Goal: Find specific page/section: Find specific page/section

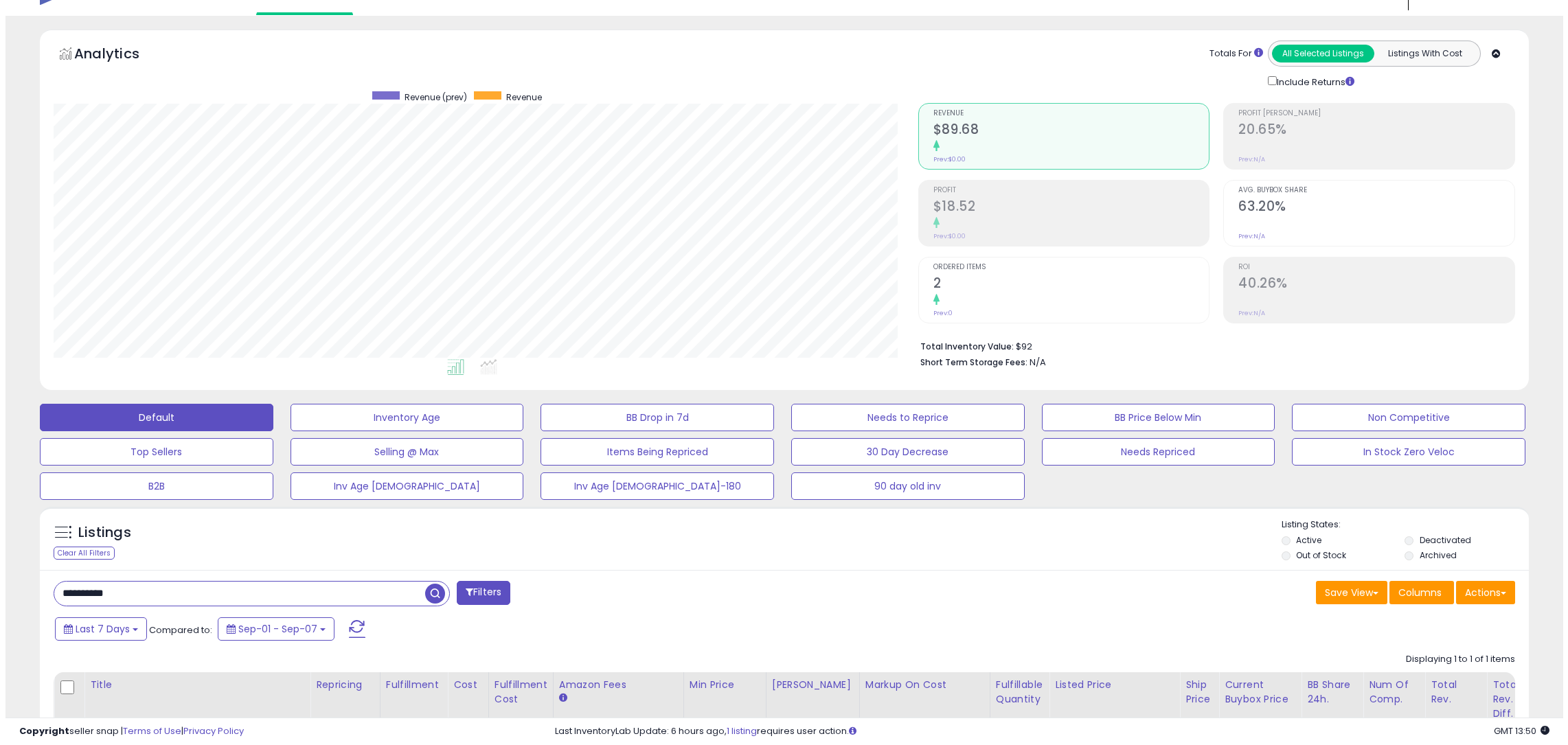
scroll to position [68, 0]
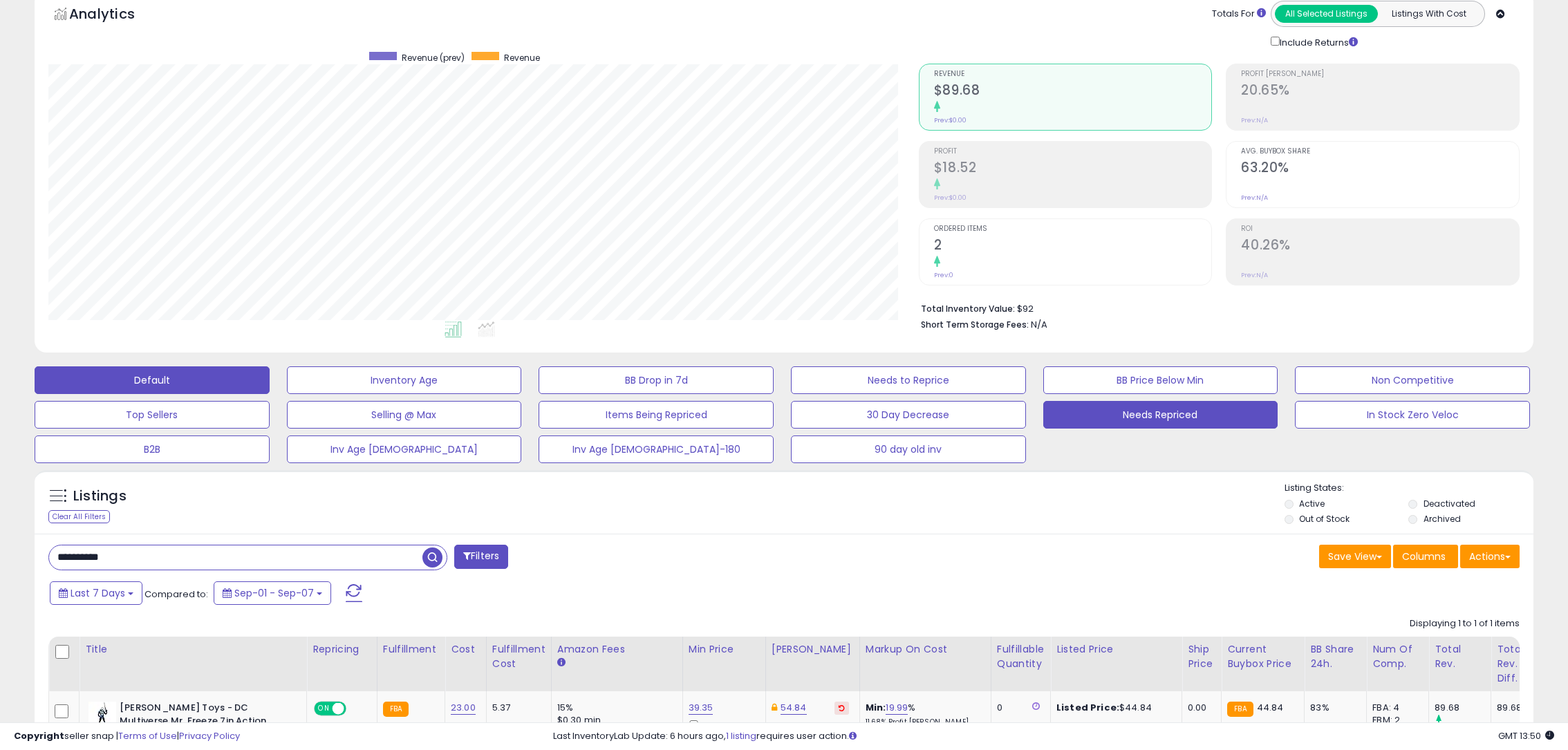
click at [1140, 424] on button "Needs Repriced" at bounding box center [1161, 414] width 235 height 27
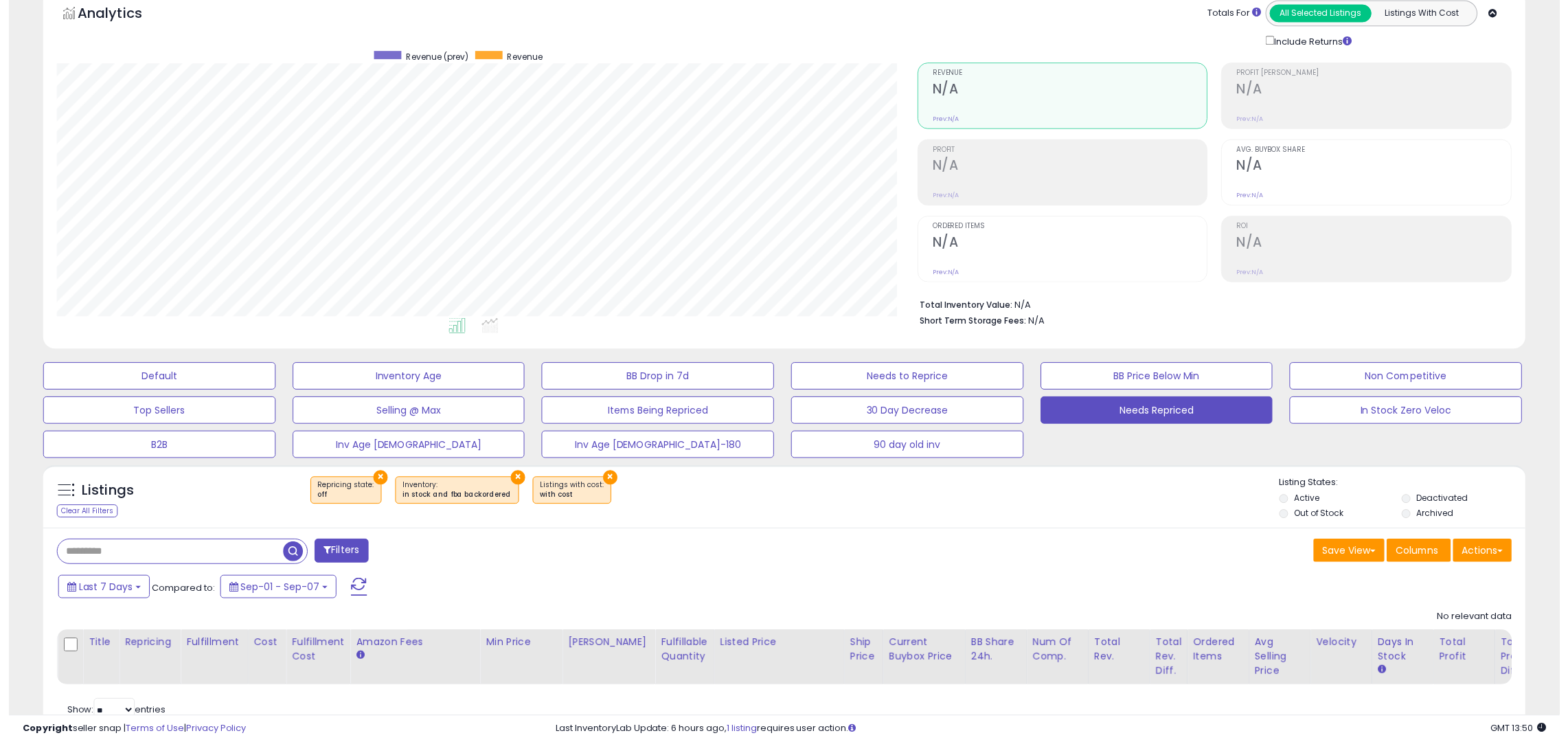
scroll to position [0, 0]
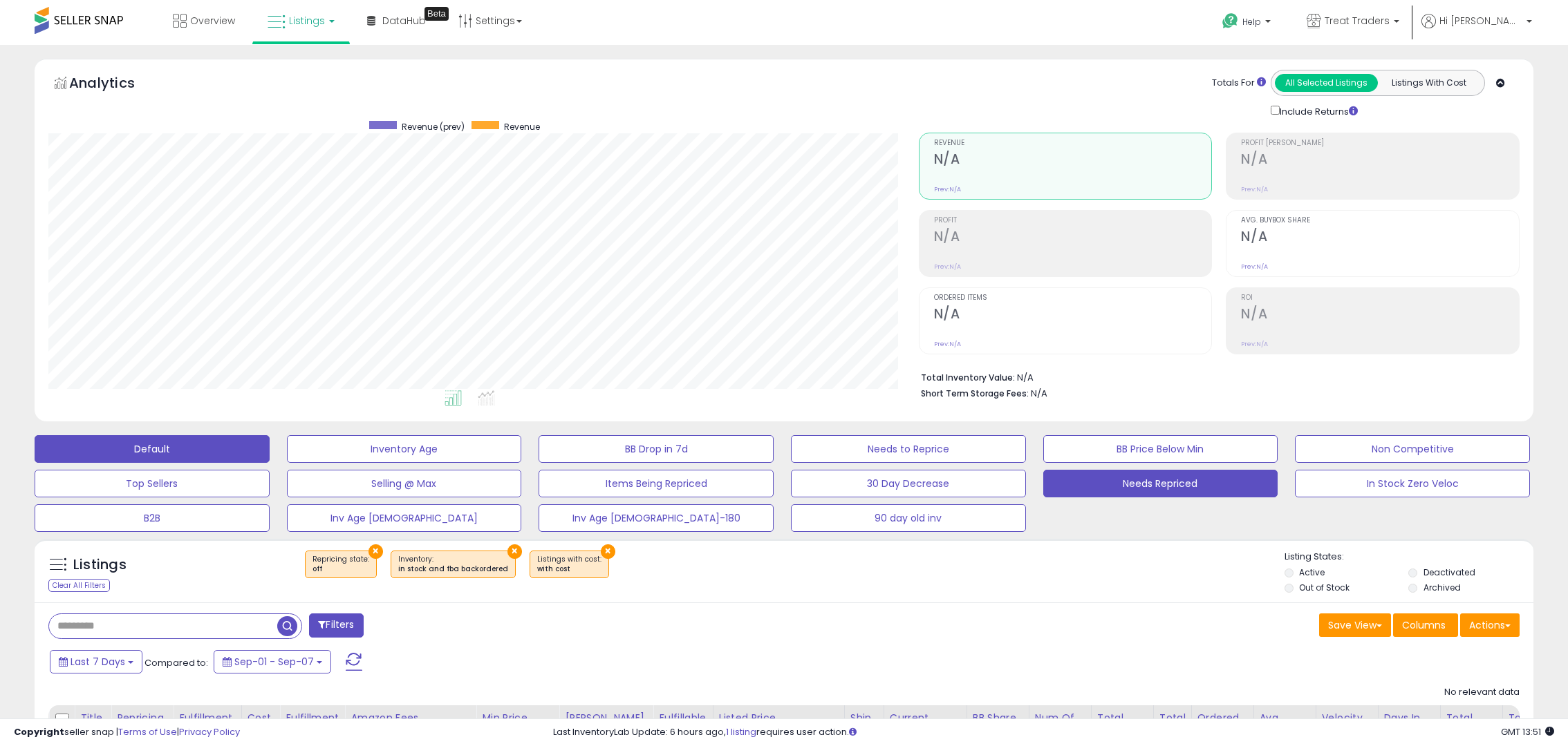
click at [141, 447] on button "Default" at bounding box center [152, 449] width 235 height 27
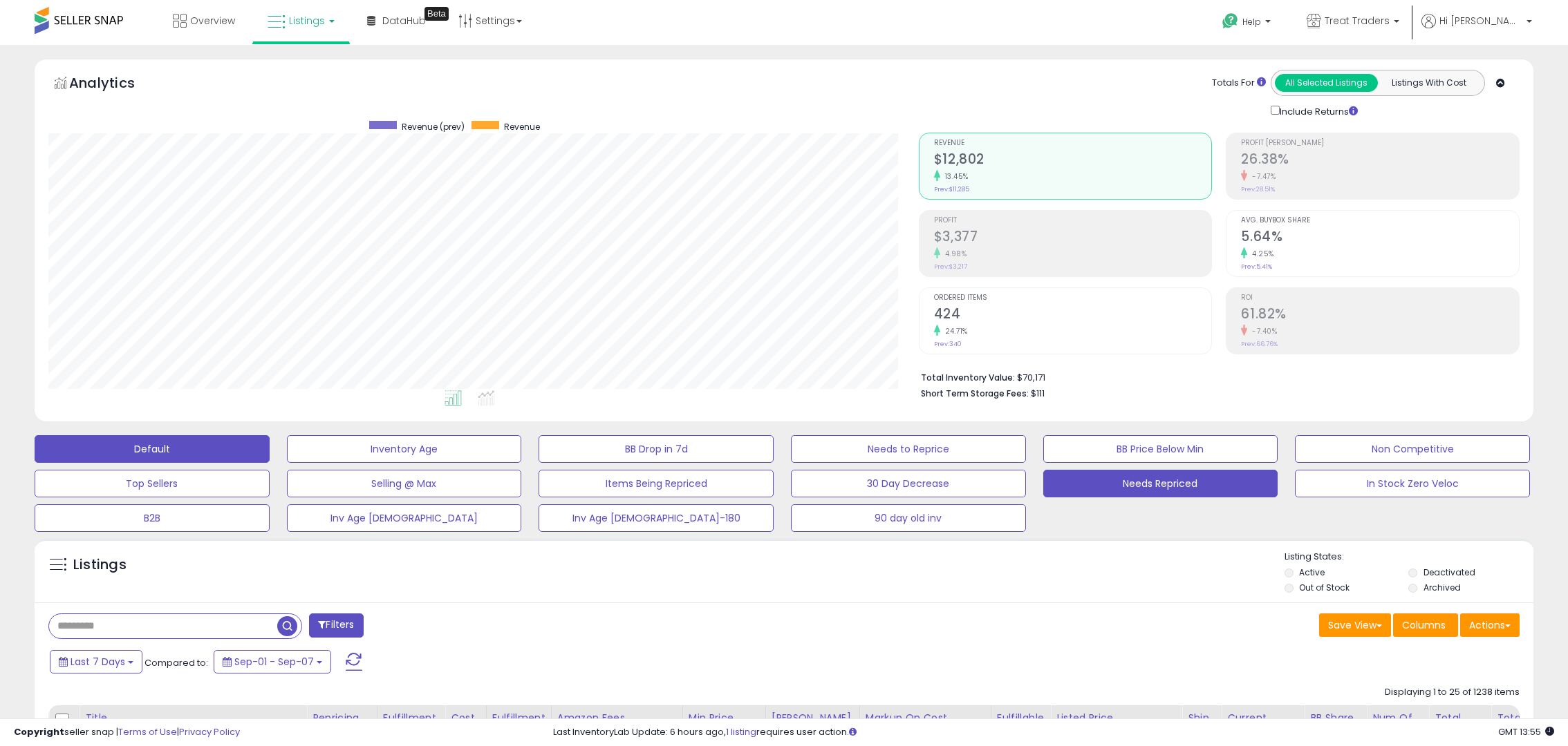
click at [1162, 489] on button "Needs Repriced" at bounding box center [1161, 483] width 235 height 27
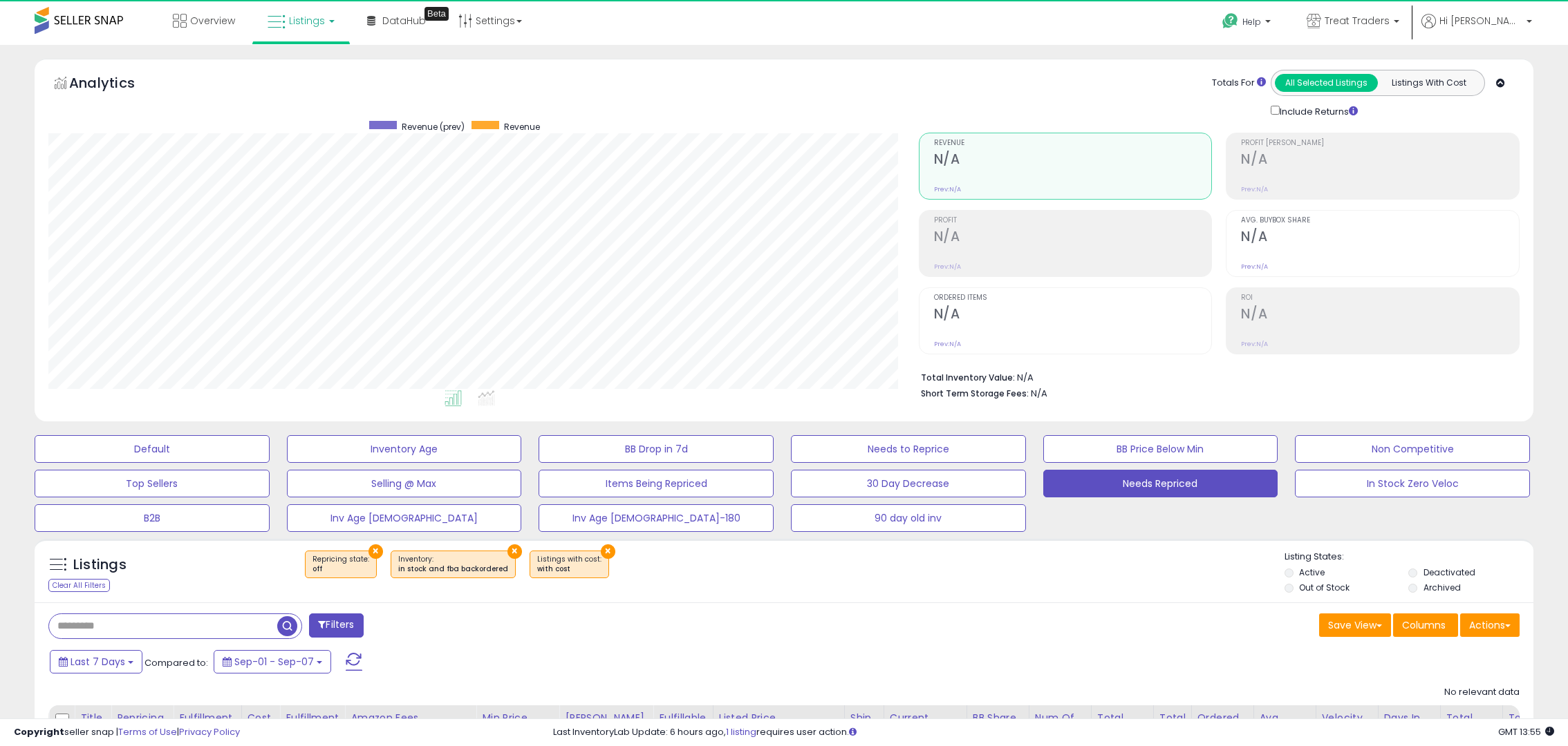
scroll to position [283, 870]
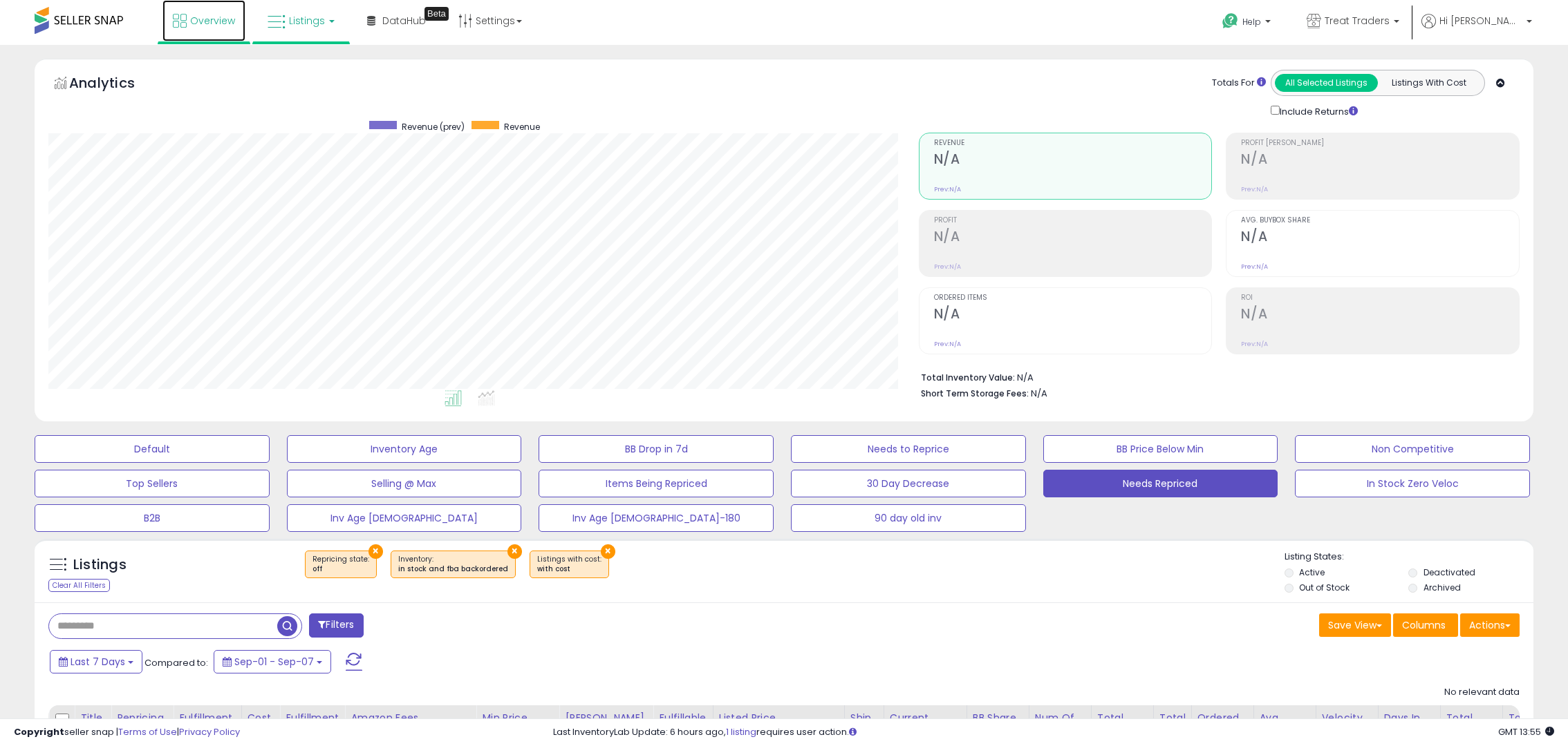
click at [186, 27] on icon at bounding box center [180, 21] width 14 height 14
